Goal: Information Seeking & Learning: Learn about a topic

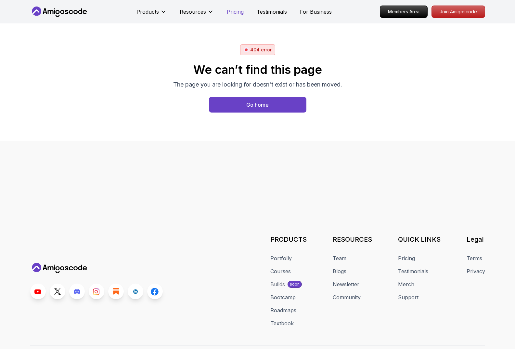
click at [234, 10] on p "Pricing" at bounding box center [235, 12] width 17 height 8
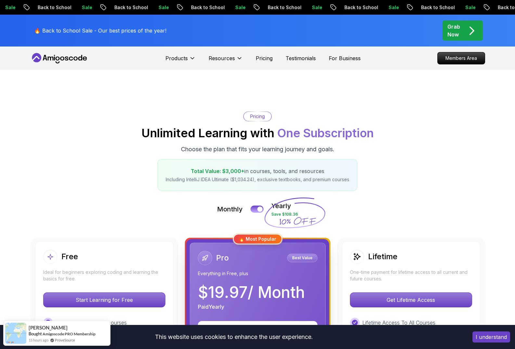
scroll to position [65, 0]
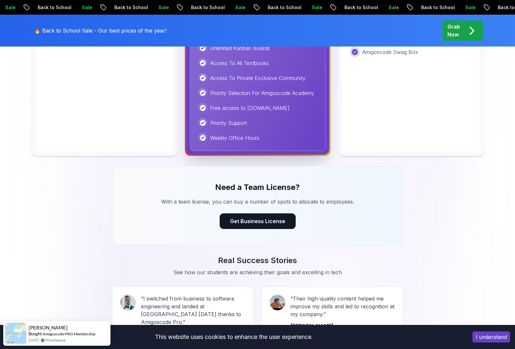
scroll to position [358, 0]
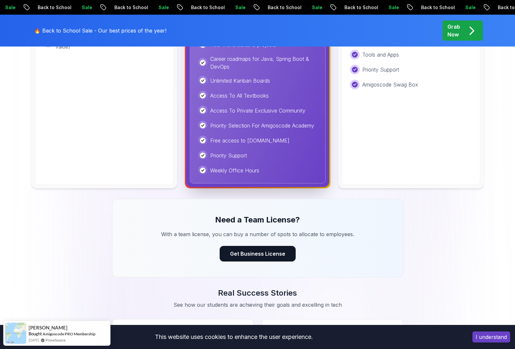
click at [227, 6] on p "Sale" at bounding box center [237, 7] width 21 height 7
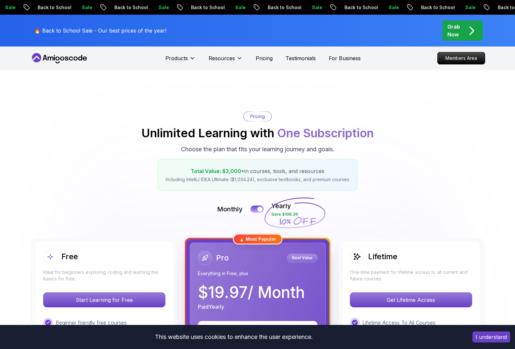
click at [305, 8] on p "Sale" at bounding box center [315, 7] width 21 height 7
click at [307, 8] on p "Sale" at bounding box center [317, 7] width 21 height 7
click at [382, 5] on p "Sale" at bounding box center [392, 7] width 21 height 7
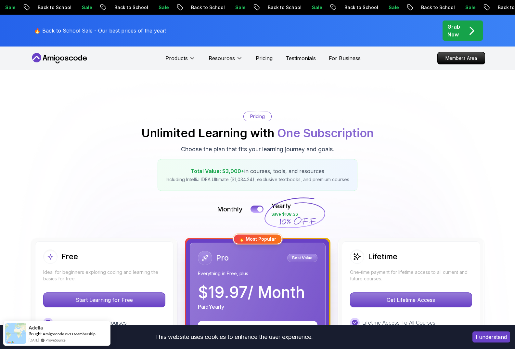
click at [383, 7] on p "Sale" at bounding box center [393, 7] width 21 height 7
click at [459, 7] on p "Sale" at bounding box center [469, 7] width 21 height 7
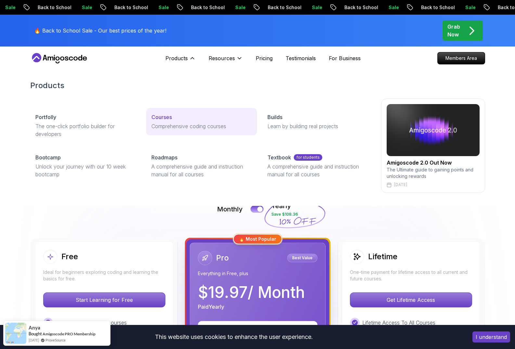
click at [167, 118] on p "Courses" at bounding box center [162, 117] width 20 height 8
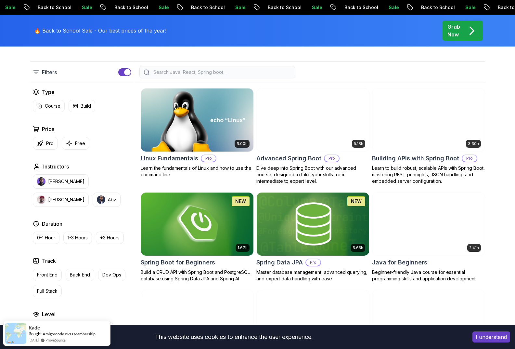
scroll to position [228, 0]
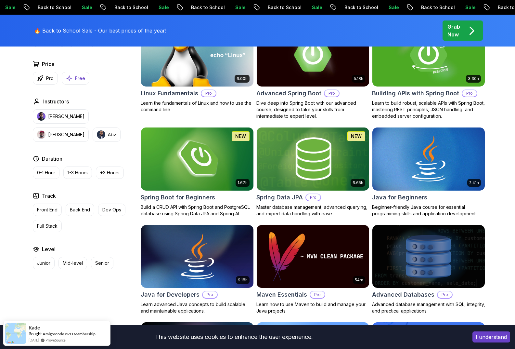
click at [70, 77] on icon "button" at bounding box center [69, 78] width 7 height 7
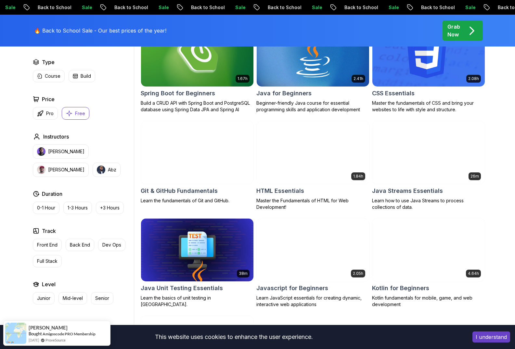
scroll to position [163, 0]
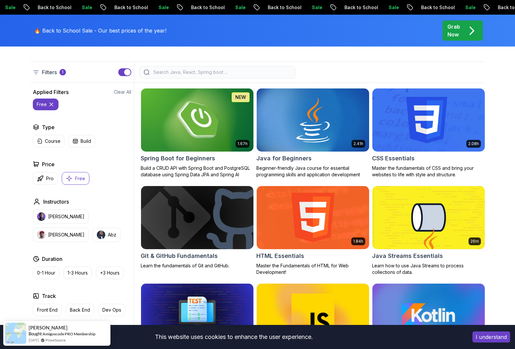
click at [211, 126] on img at bounding box center [197, 119] width 113 height 63
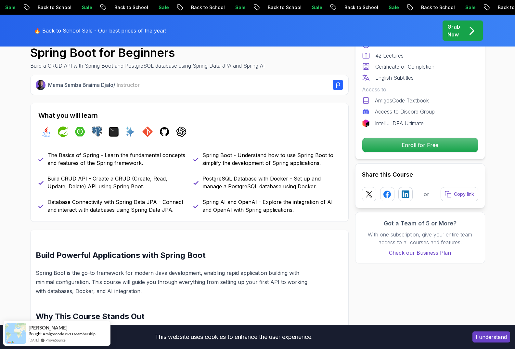
scroll to position [195, 0]
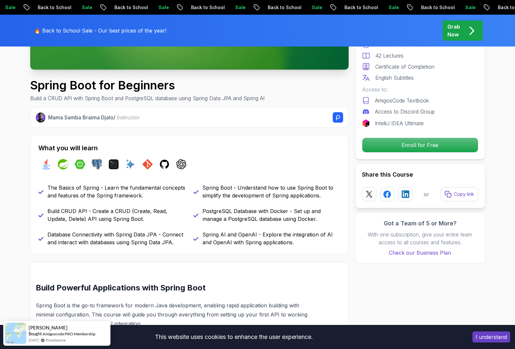
drag, startPoint x: 75, startPoint y: 30, endPoint x: 87, endPoint y: 32, distance: 11.9
click at [75, 30] on p "🔥 Back to School Sale - Our best prices of the year!" at bounding box center [100, 31] width 132 height 8
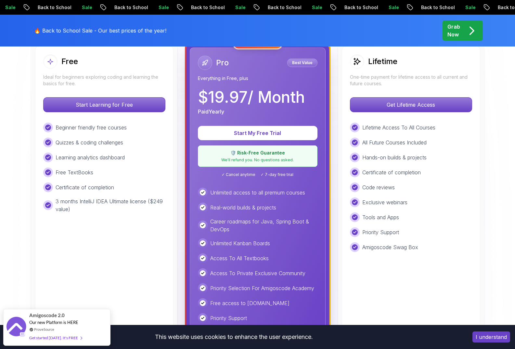
scroll to position [130, 0]
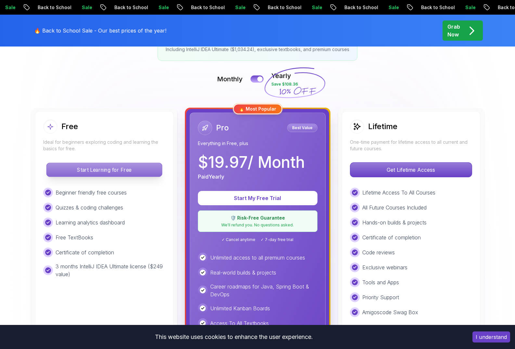
click at [111, 168] on p "Start Learning for Free" at bounding box center [104, 170] width 115 height 14
